Goal: Navigation & Orientation: Find specific page/section

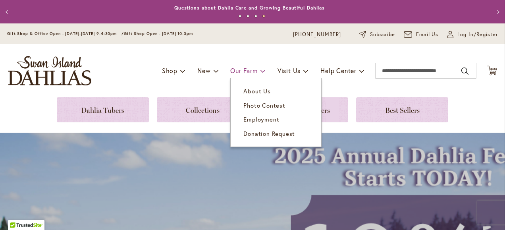
click at [260, 71] on span at bounding box center [262, 70] width 5 height 13
click at [253, 87] on link "About Us" at bounding box center [276, 91] width 90 height 14
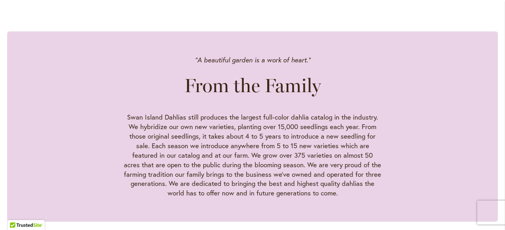
scroll to position [833, 0]
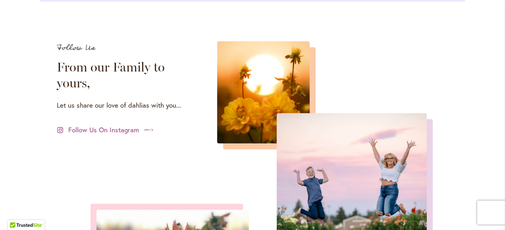
scroll to position [2778, 0]
